Goal: Find specific page/section: Find specific page/section

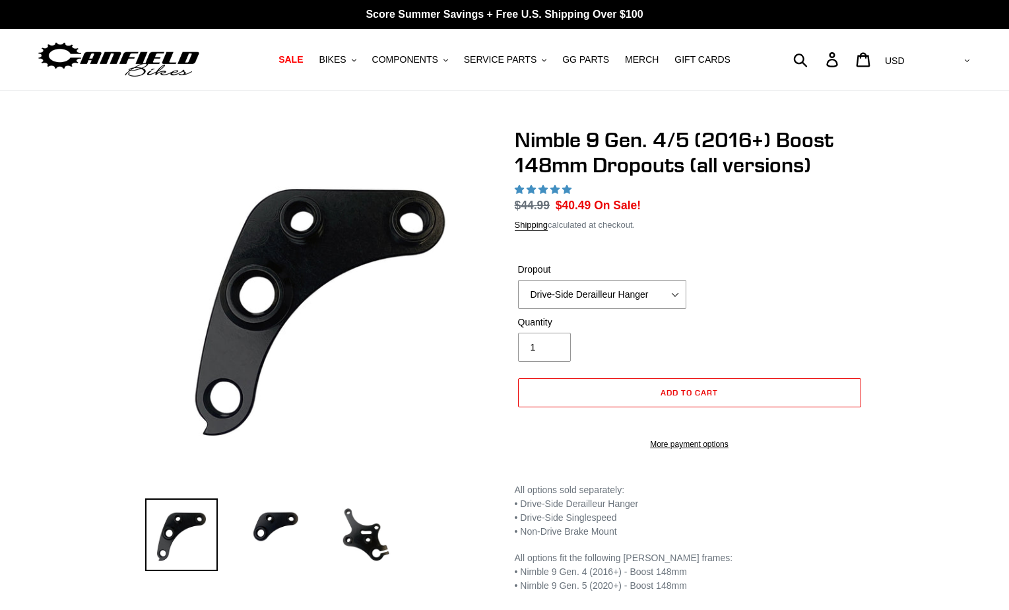
select select "highest-rating"
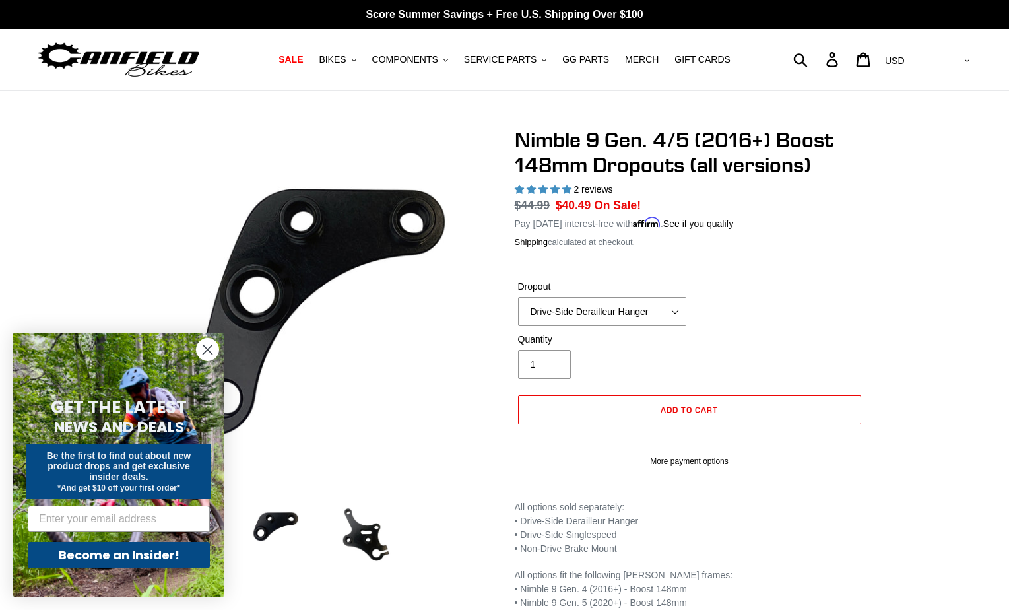
click at [204, 351] on circle "Close dialog" at bounding box center [208, 350] width 22 height 22
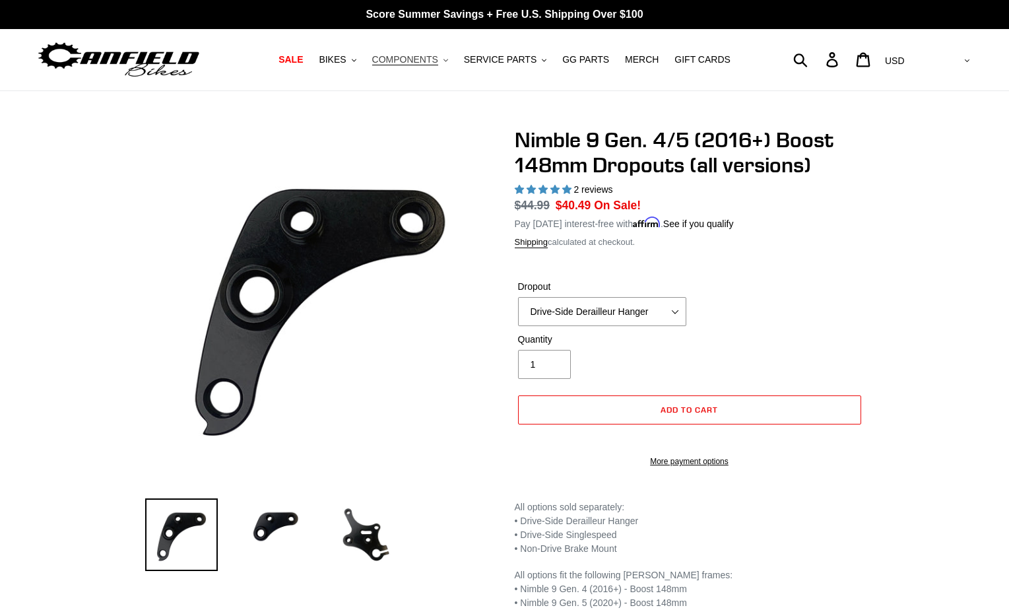
click at [438, 61] on span "COMPONENTS" at bounding box center [405, 59] width 66 height 11
click at [525, 60] on span "SERVICE PARTS" at bounding box center [500, 59] width 73 height 11
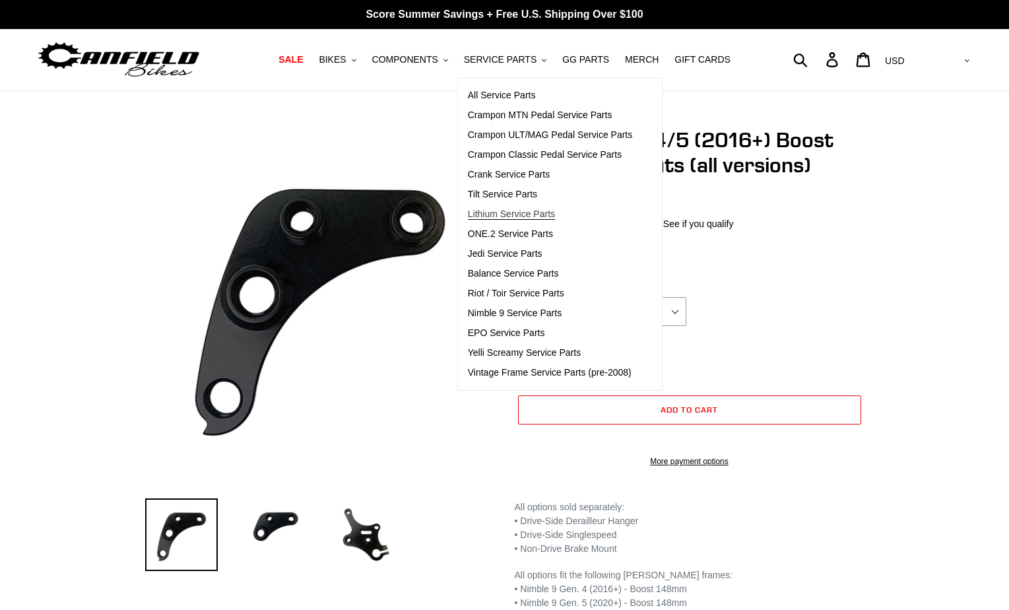
click at [536, 215] on span "Lithium Service Parts" at bounding box center [511, 214] width 87 height 11
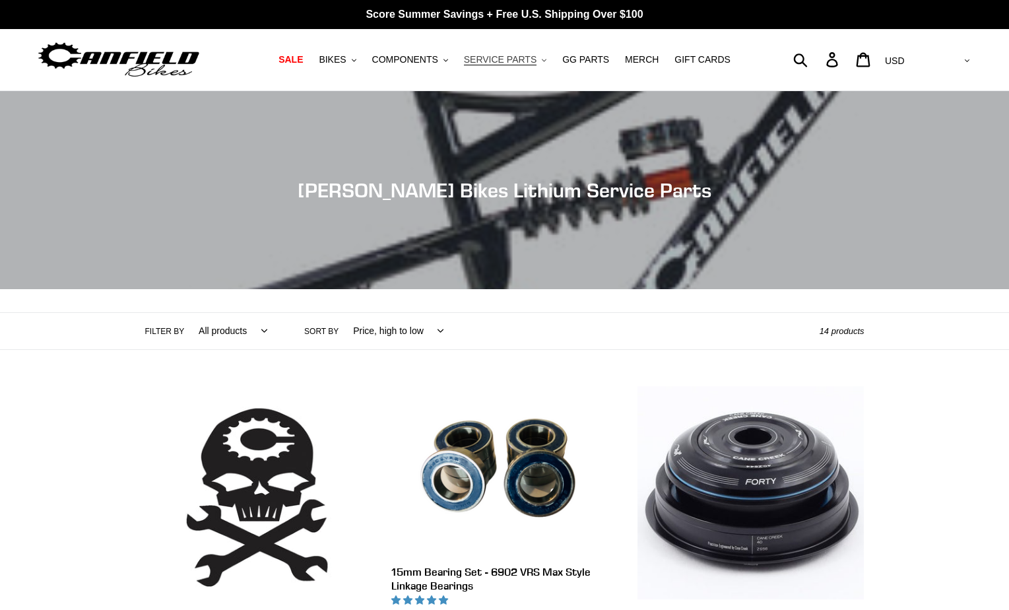
click at [531, 57] on span "SERVICE PARTS" at bounding box center [500, 59] width 73 height 11
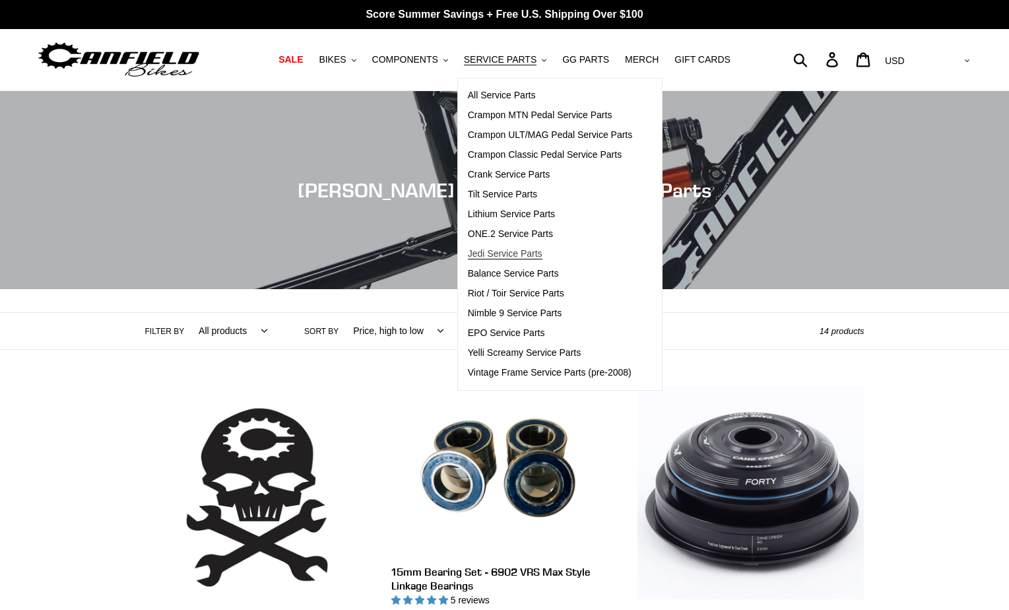
click at [526, 252] on span "Jedi Service Parts" at bounding box center [505, 253] width 75 height 11
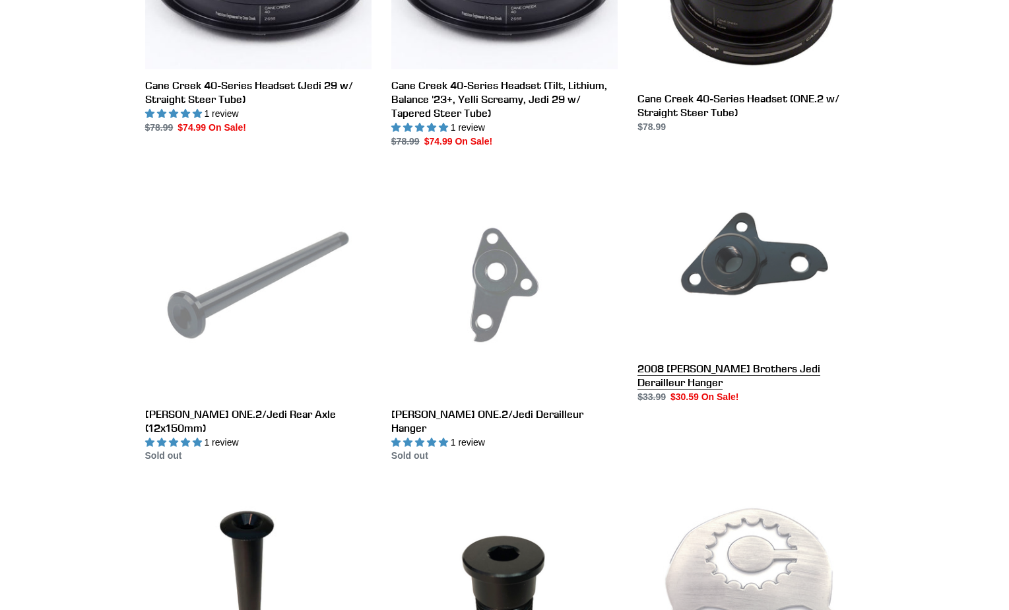
scroll to position [528, 0]
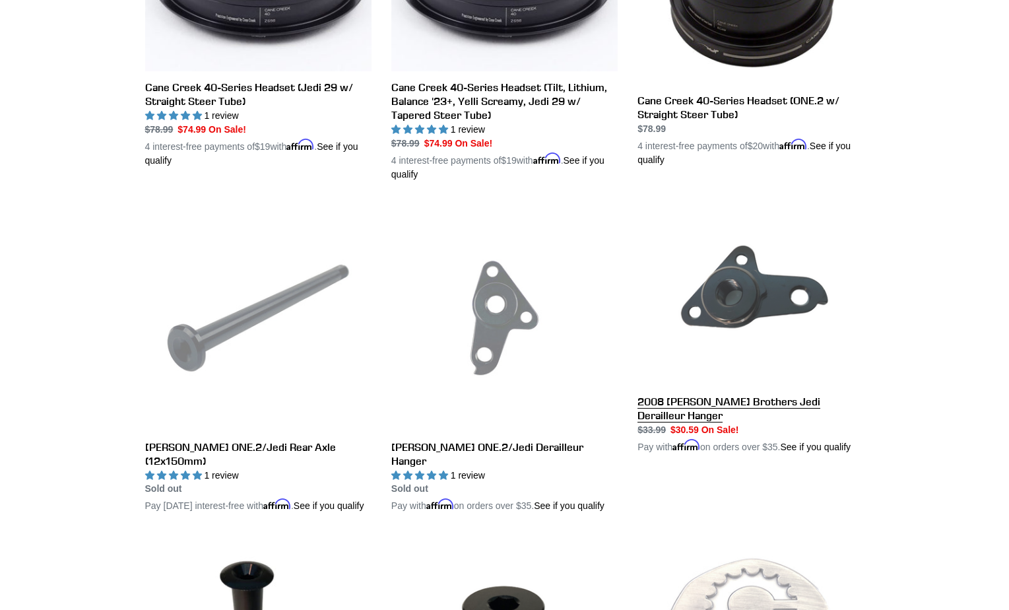
click at [735, 308] on link "2008 Canfield Brothers Jedi Derailleur Hanger" at bounding box center [751, 330] width 226 height 250
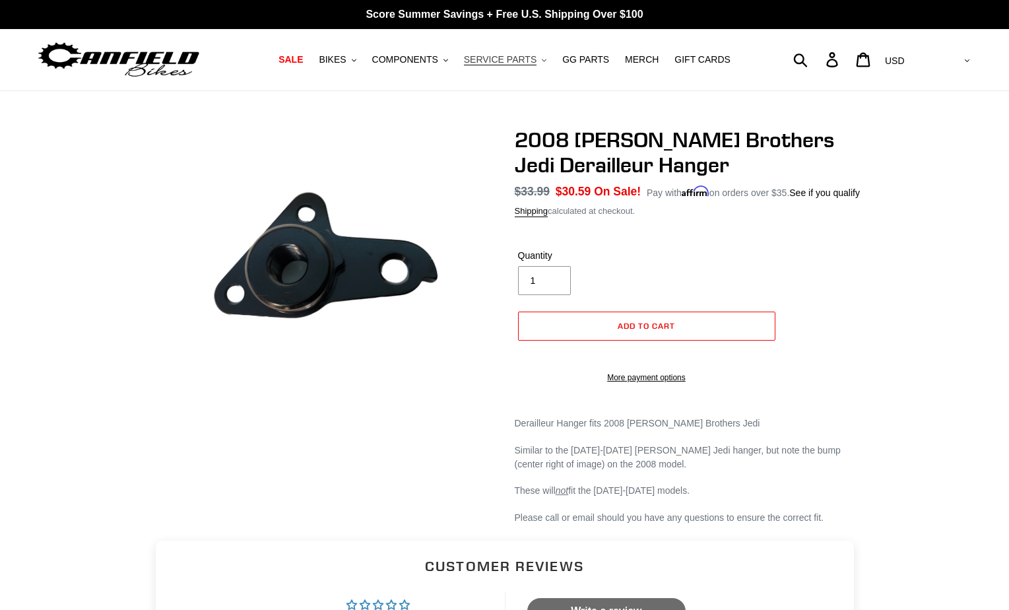
click at [529, 59] on span "SERVICE PARTS" at bounding box center [500, 59] width 73 height 11
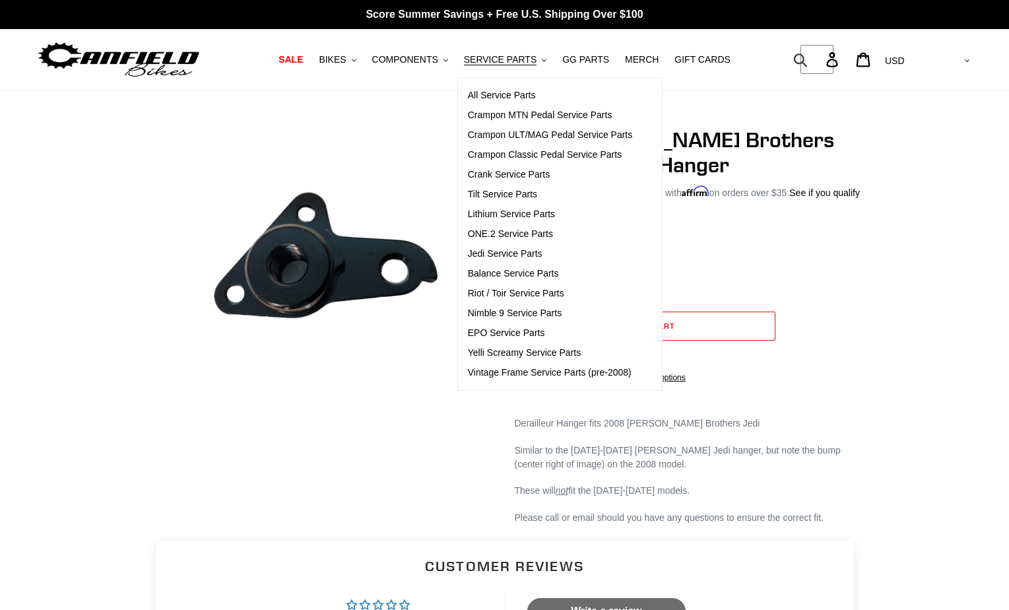
click at [818, 61] on form "Submit" at bounding box center [809, 59] width 17 height 29
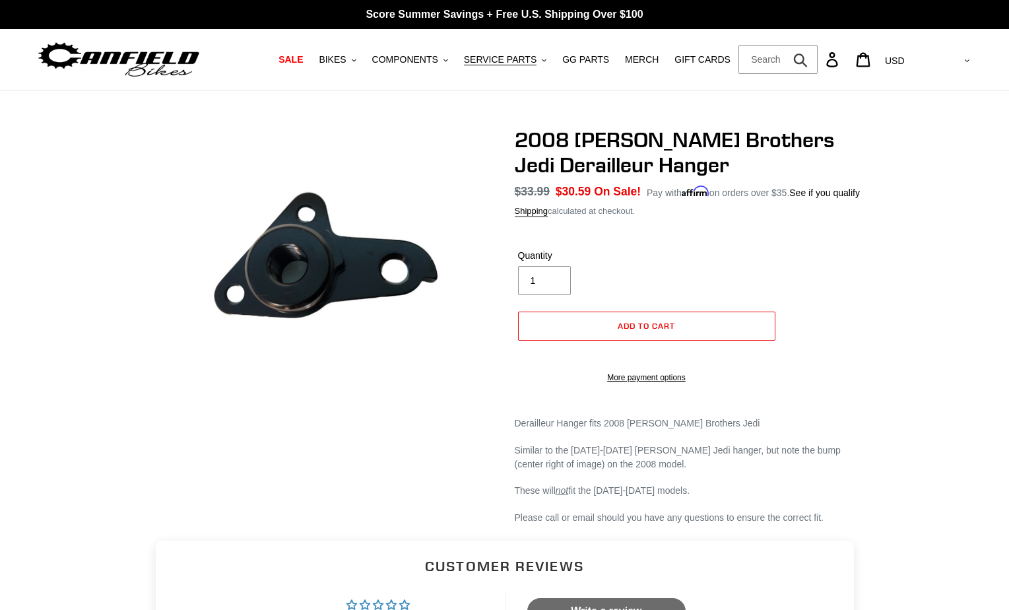
click at [810, 62] on input "Search" at bounding box center [778, 59] width 79 height 29
type input "hanger"
click at [786, 45] on button "Submit" at bounding box center [802, 59] width 32 height 29
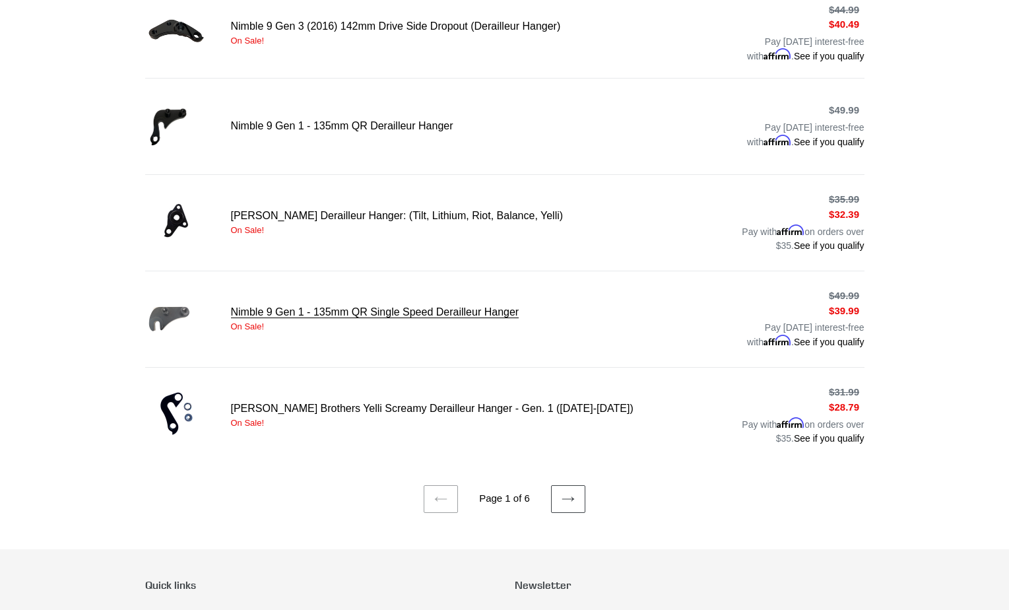
scroll to position [792, 0]
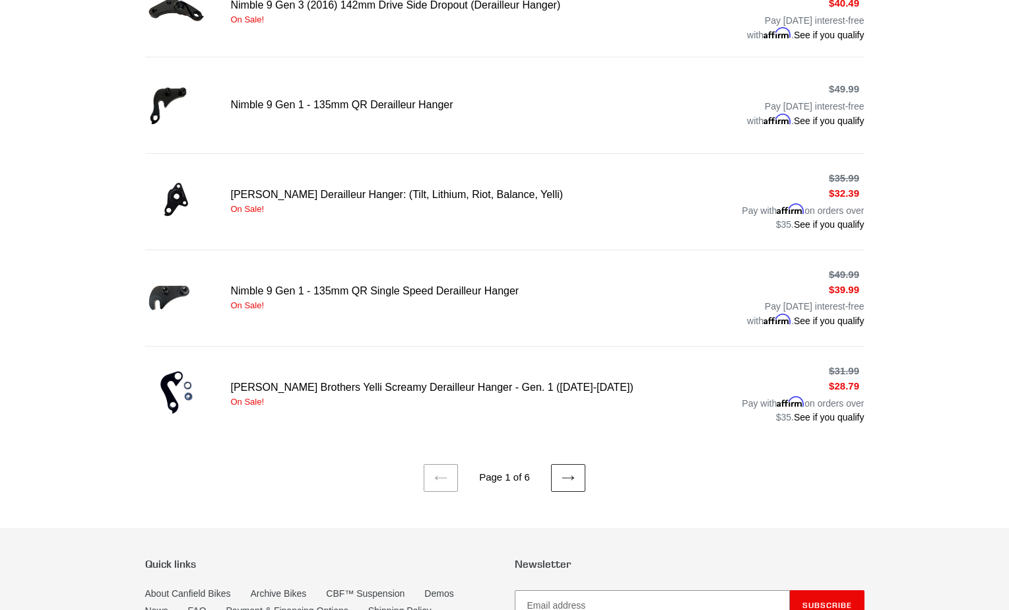
click at [565, 475] on icon at bounding box center [568, 477] width 13 height 13
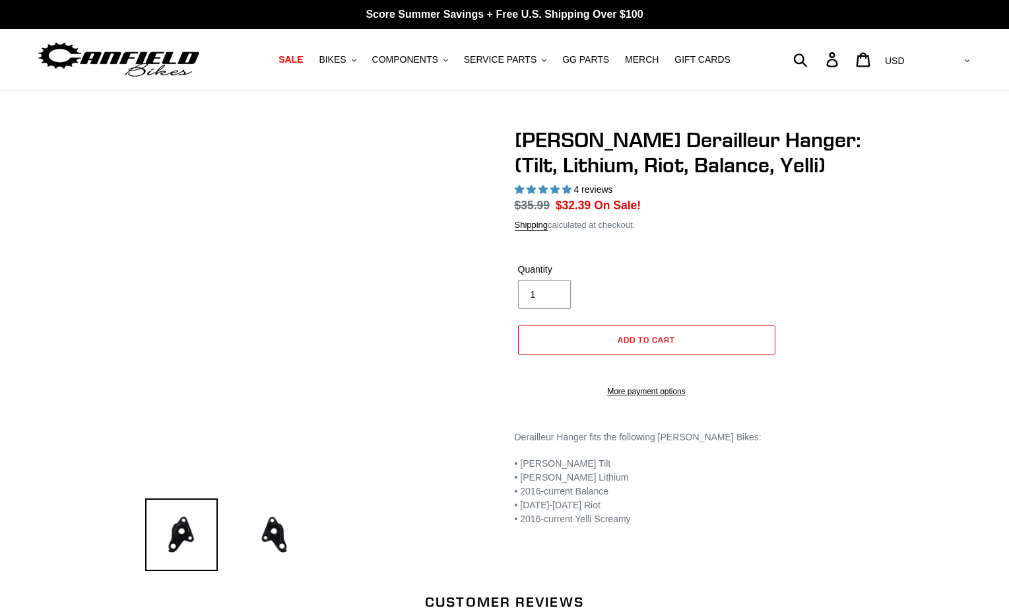
select select "highest-rating"
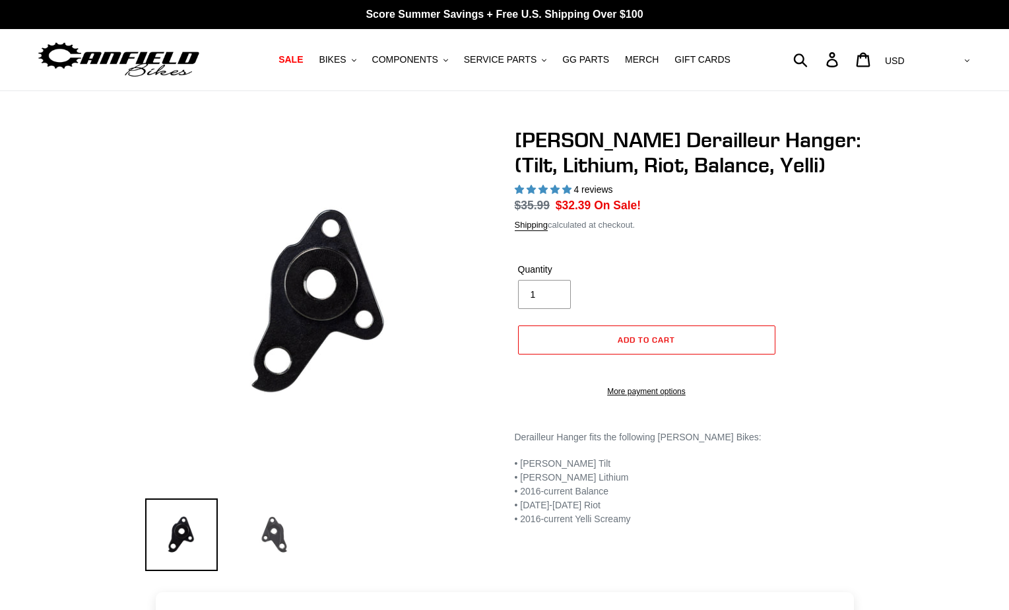
click at [273, 531] on img at bounding box center [274, 534] width 73 height 73
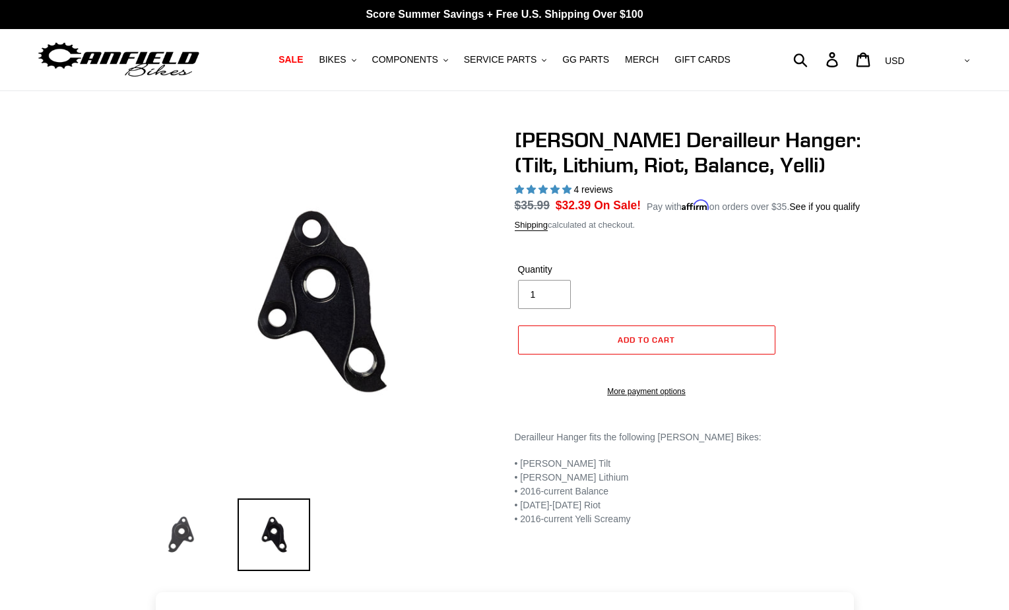
click at [200, 530] on img at bounding box center [181, 534] width 73 height 73
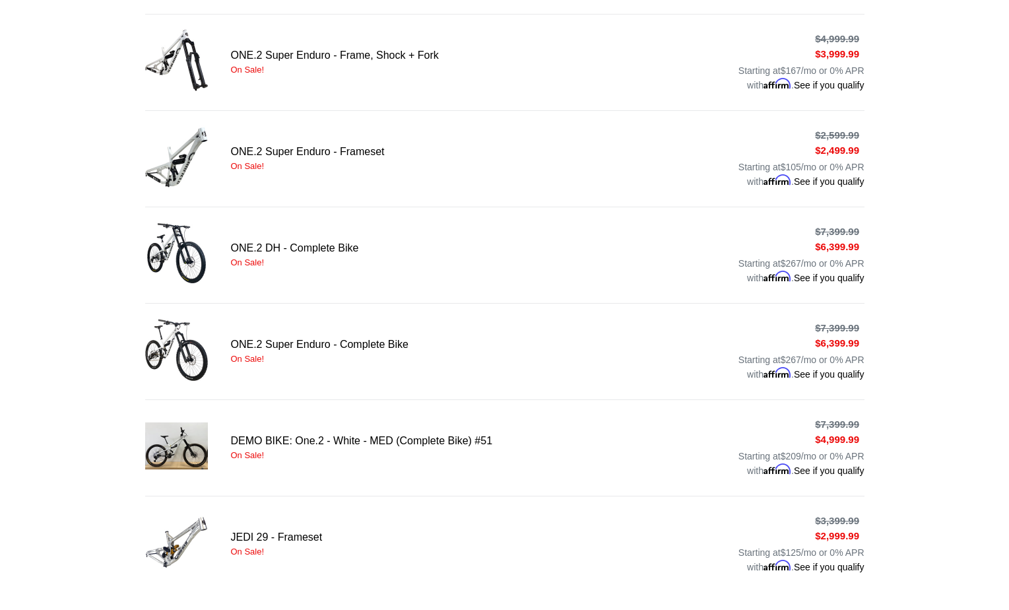
scroll to position [924, 0]
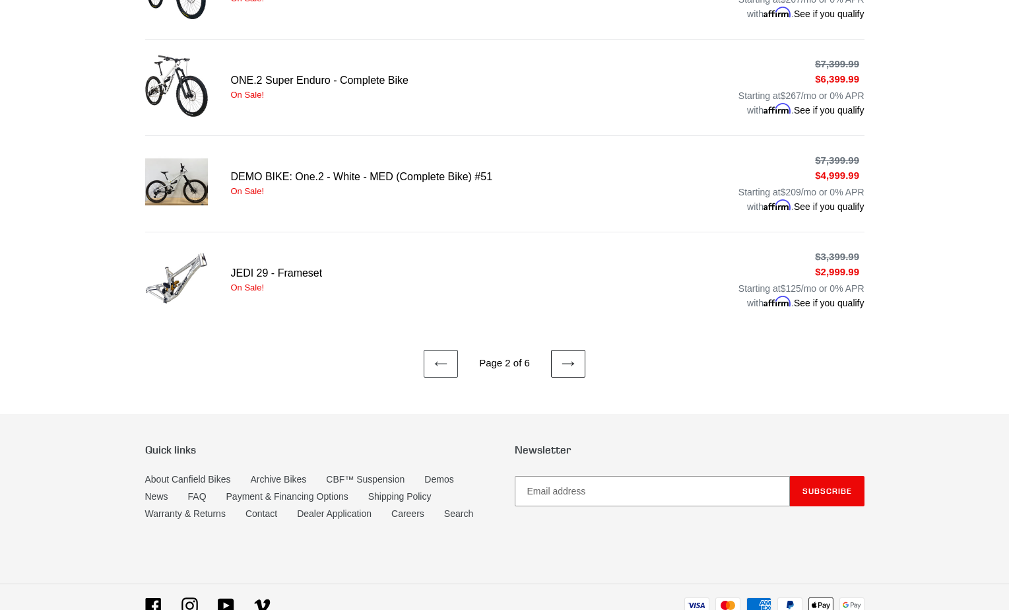
click at [556, 358] on link "Next page" at bounding box center [568, 364] width 34 height 28
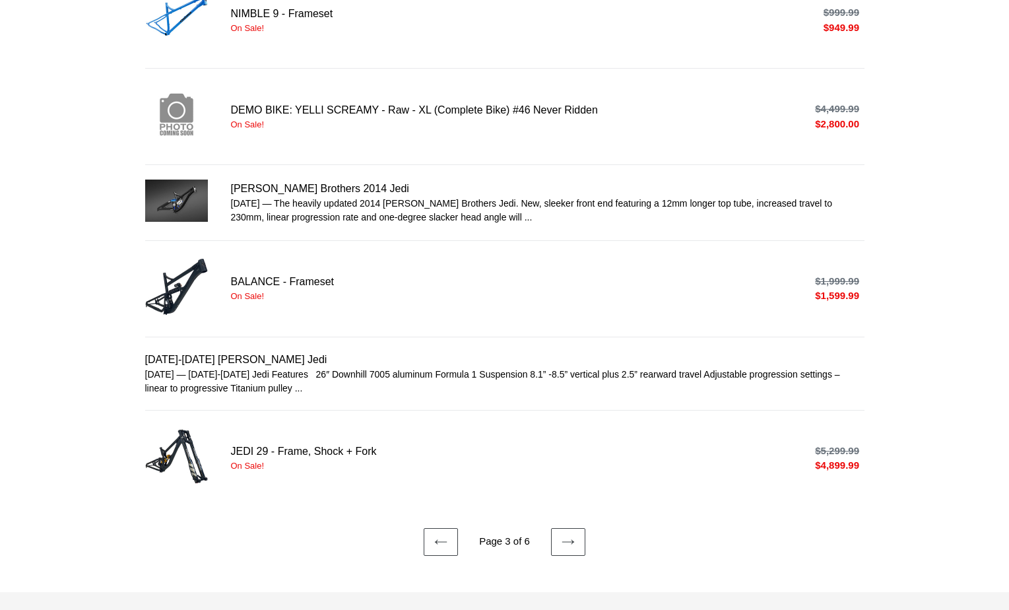
scroll to position [660, 0]
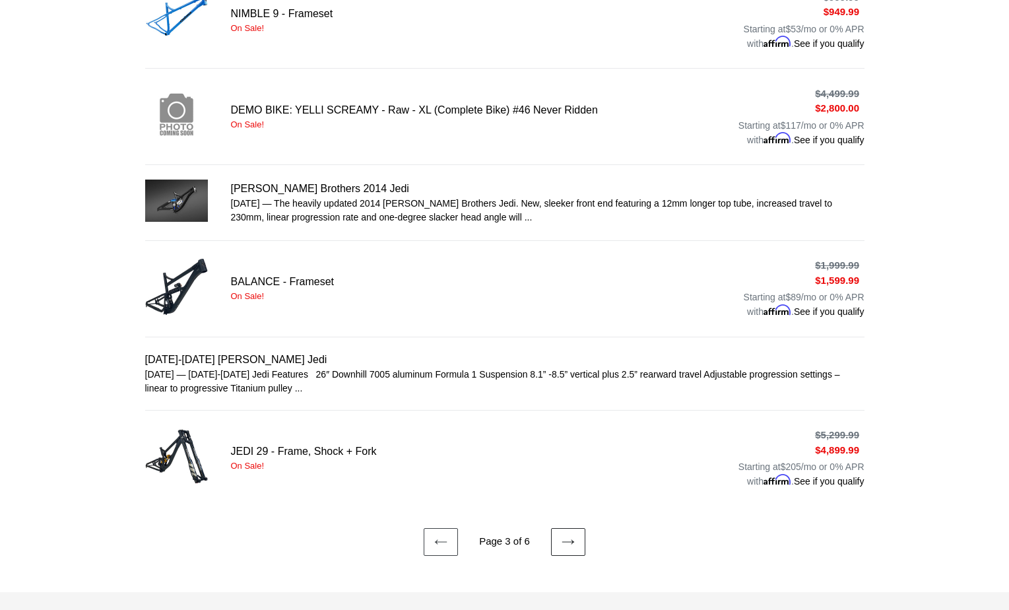
click at [568, 538] on icon at bounding box center [568, 541] width 13 height 13
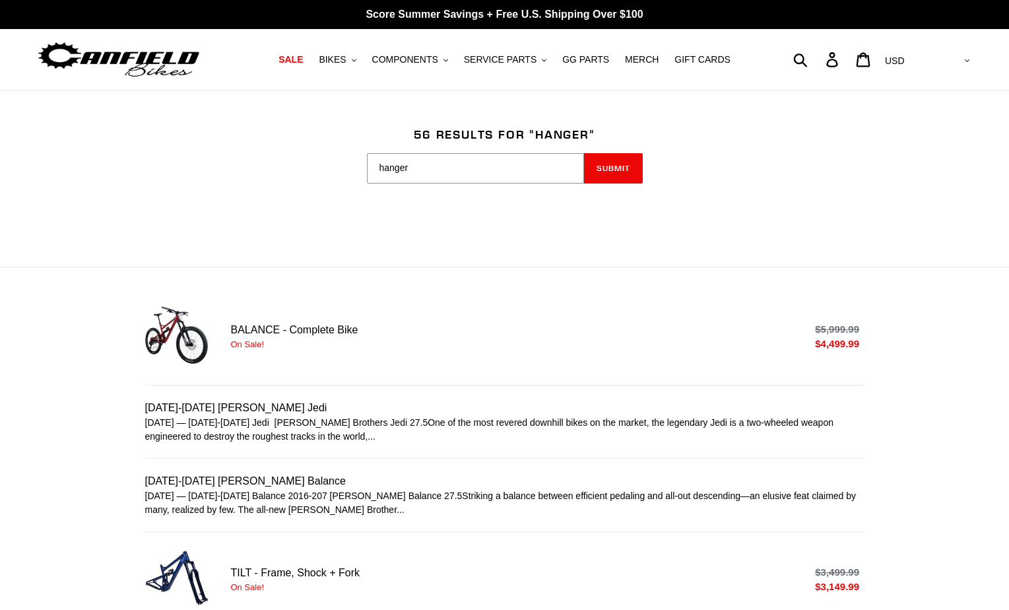
scroll to position [858, 0]
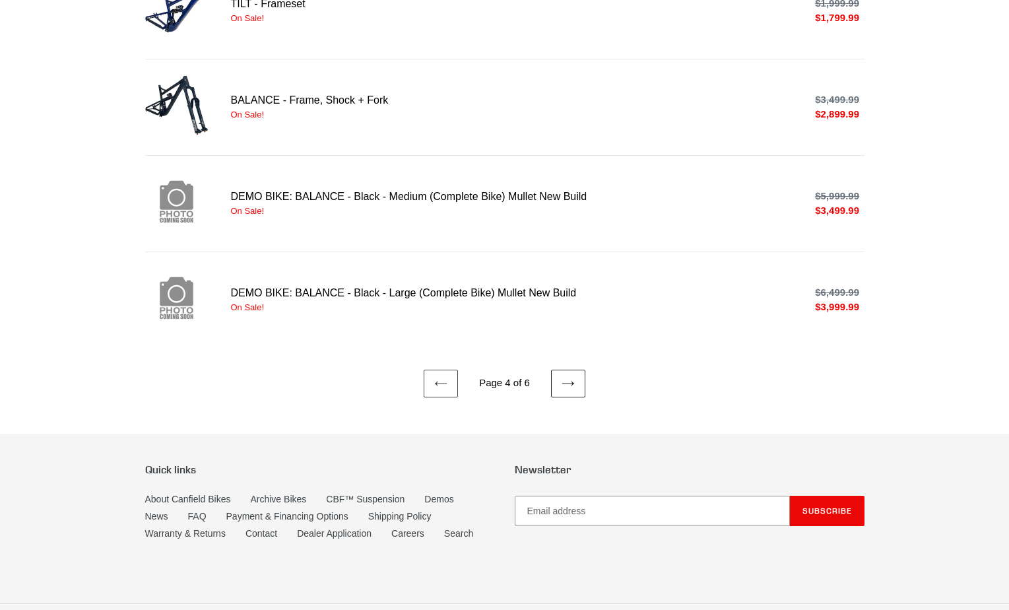
click at [572, 377] on icon at bounding box center [568, 383] width 13 height 13
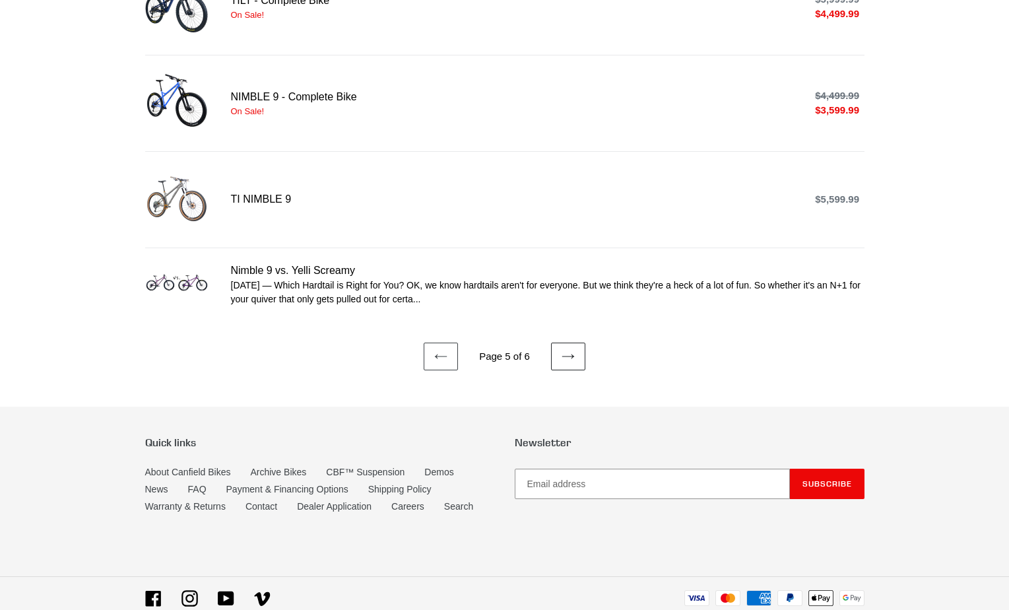
scroll to position [928, 0]
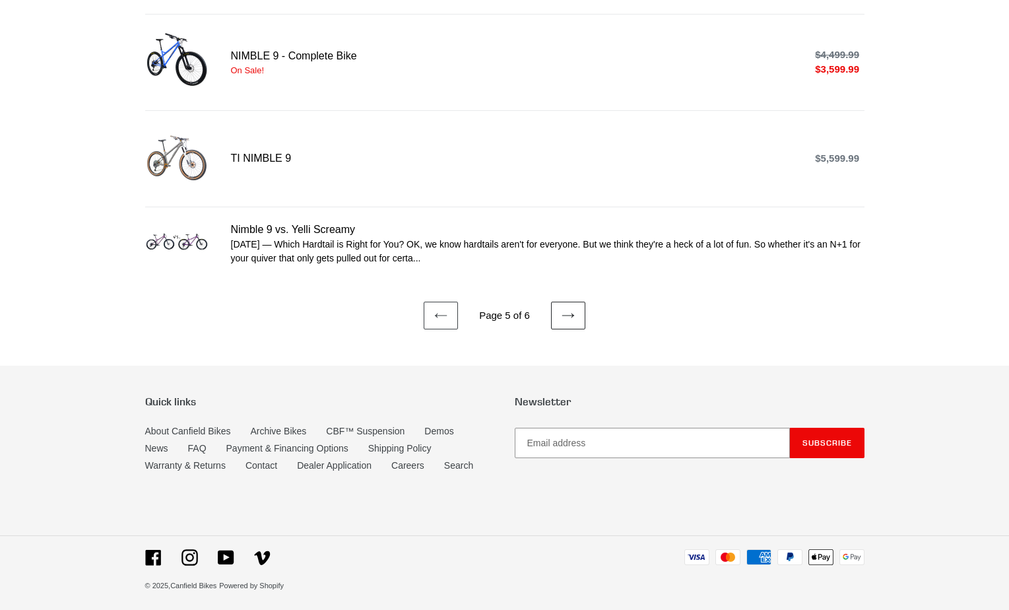
click at [578, 318] on link "Next page" at bounding box center [568, 316] width 34 height 28
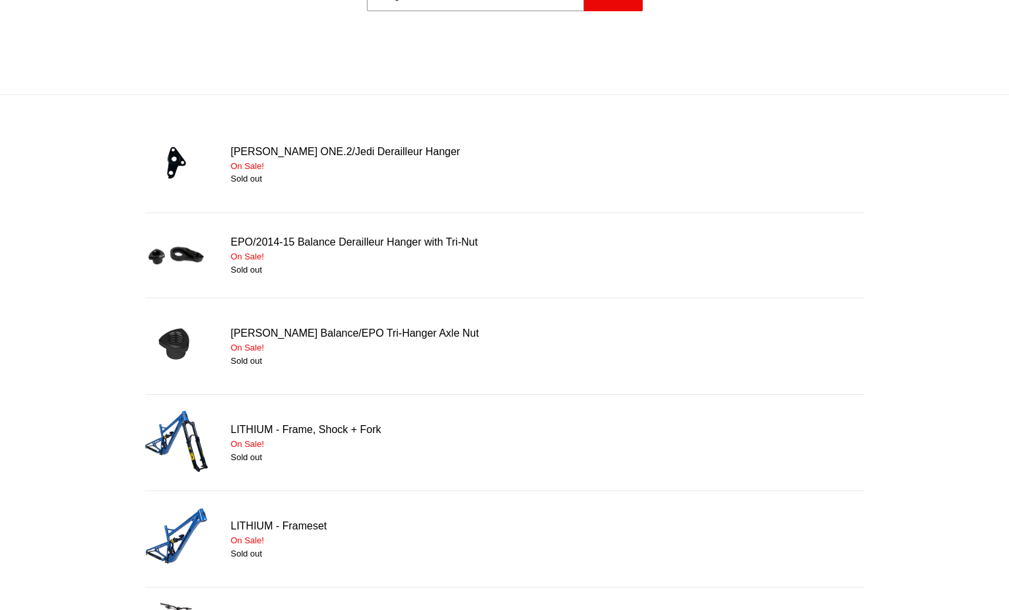
scroll to position [50, 0]
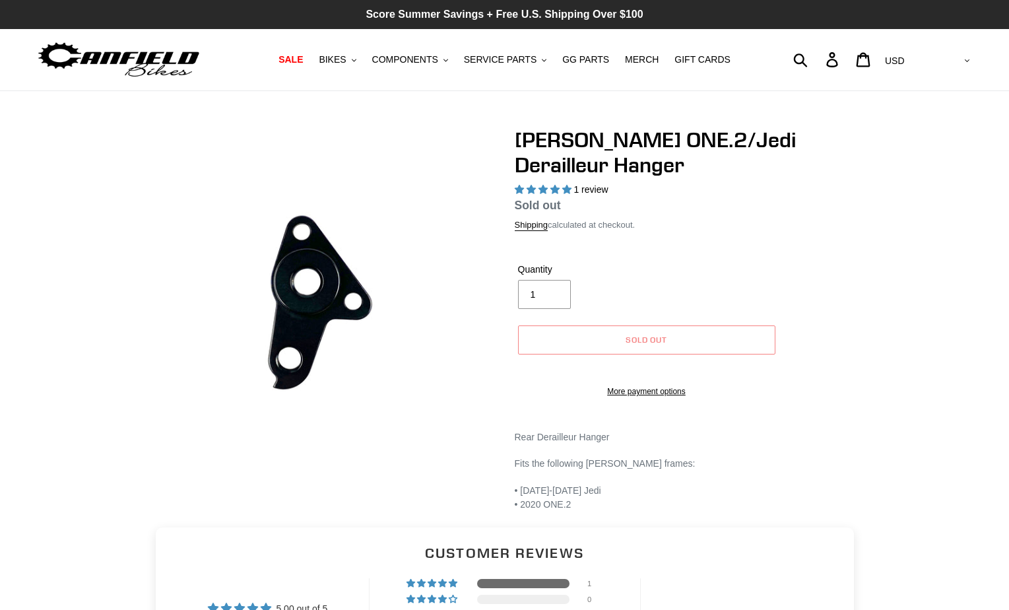
select select "highest-rating"
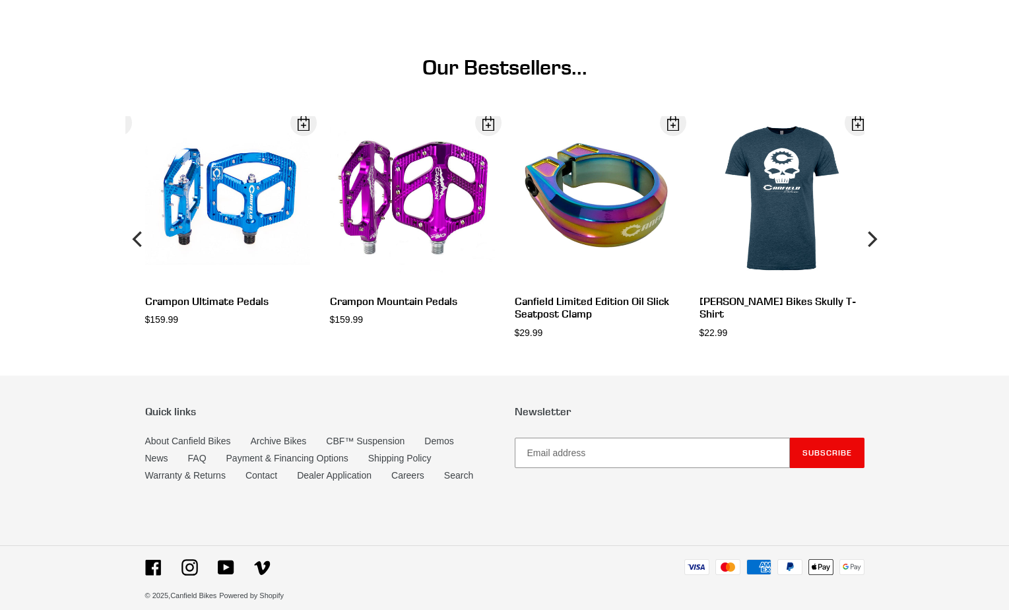
scroll to position [891, 0]
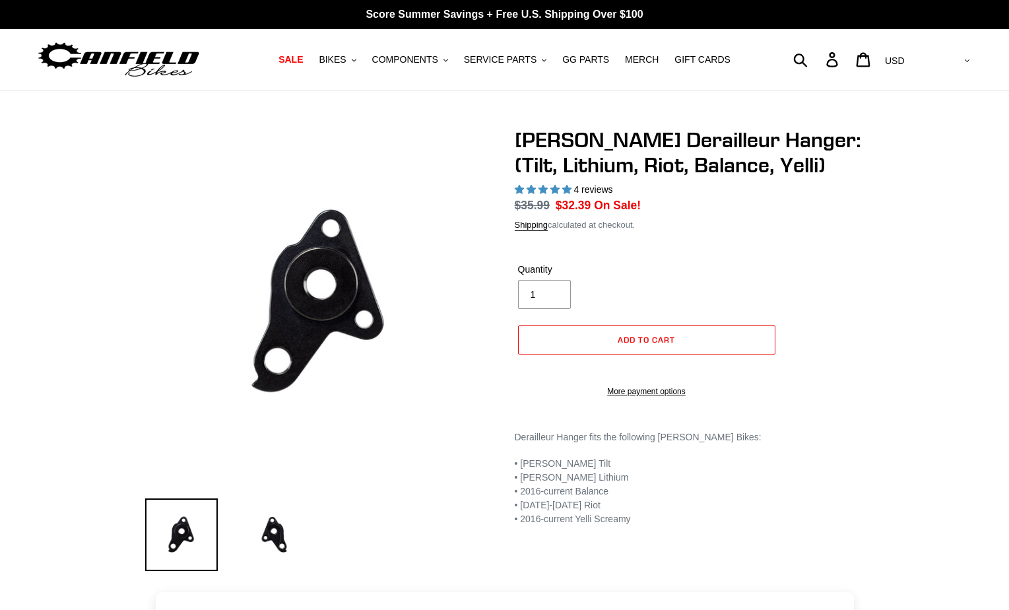
select select "highest-rating"
